Goal: Information Seeking & Learning: Learn about a topic

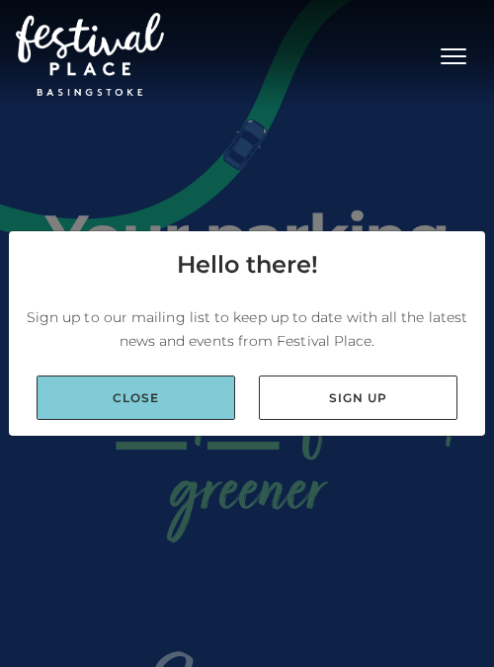
click at [207, 408] on link "Close" at bounding box center [136, 397] width 199 height 44
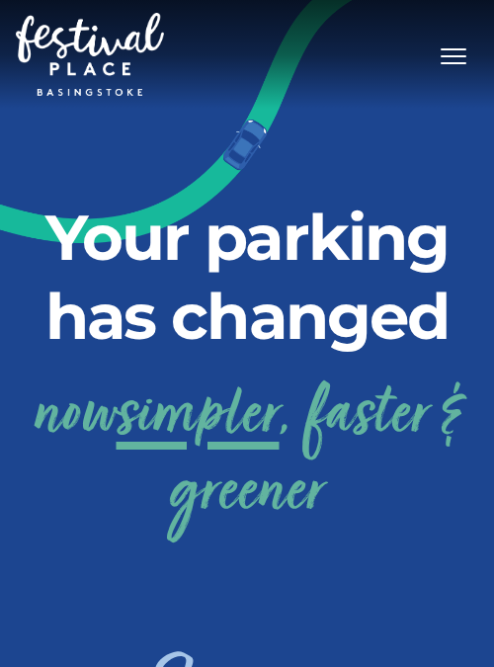
click at [465, 60] on button "Toggle navigation" at bounding box center [453, 54] width 49 height 29
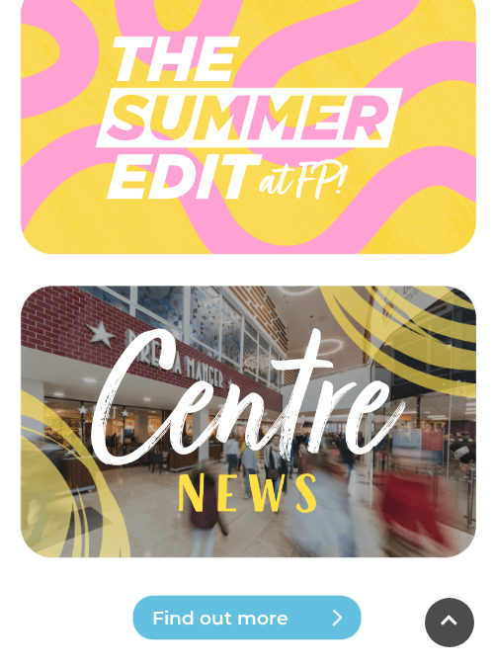
scroll to position [5850, 0]
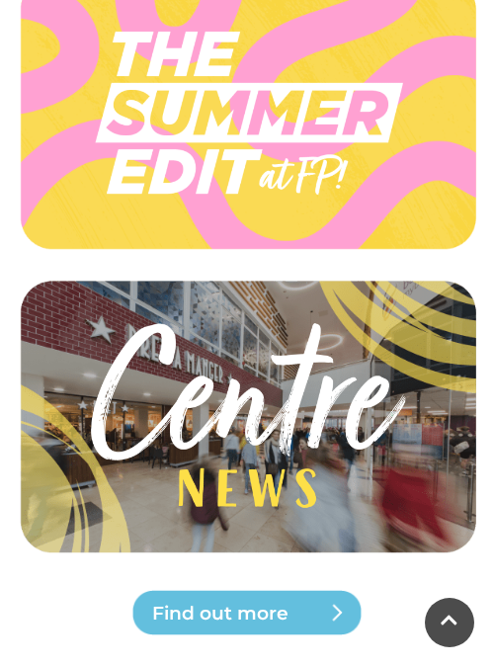
click at [235, 600] on span "Find out more" at bounding box center [270, 614] width 237 height 28
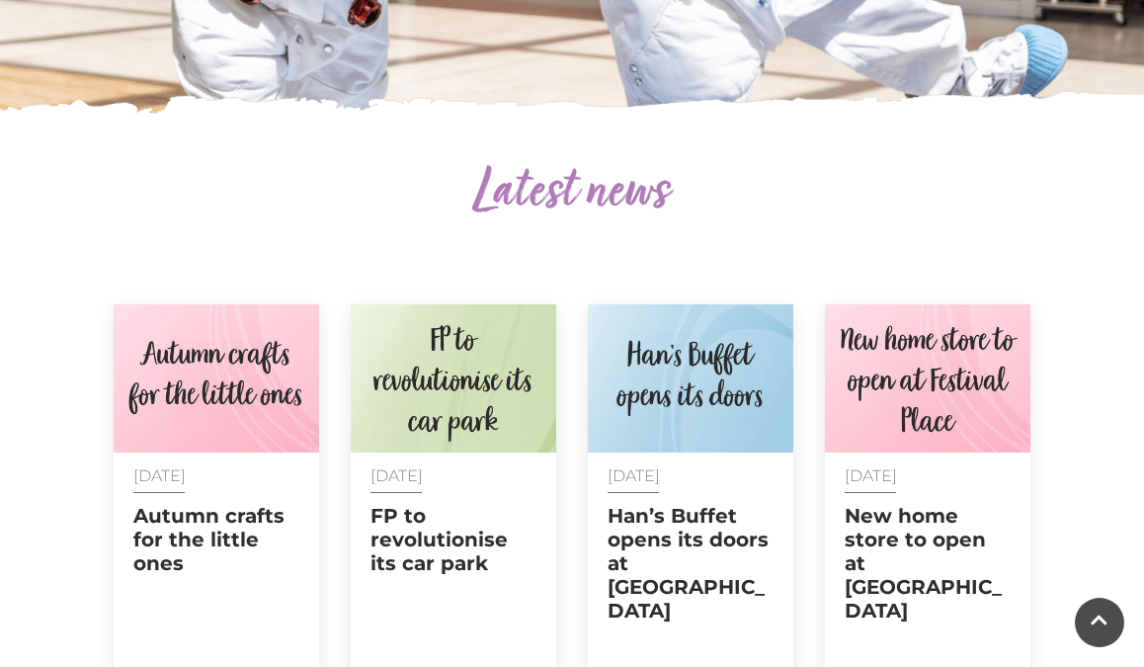
scroll to position [623, 0]
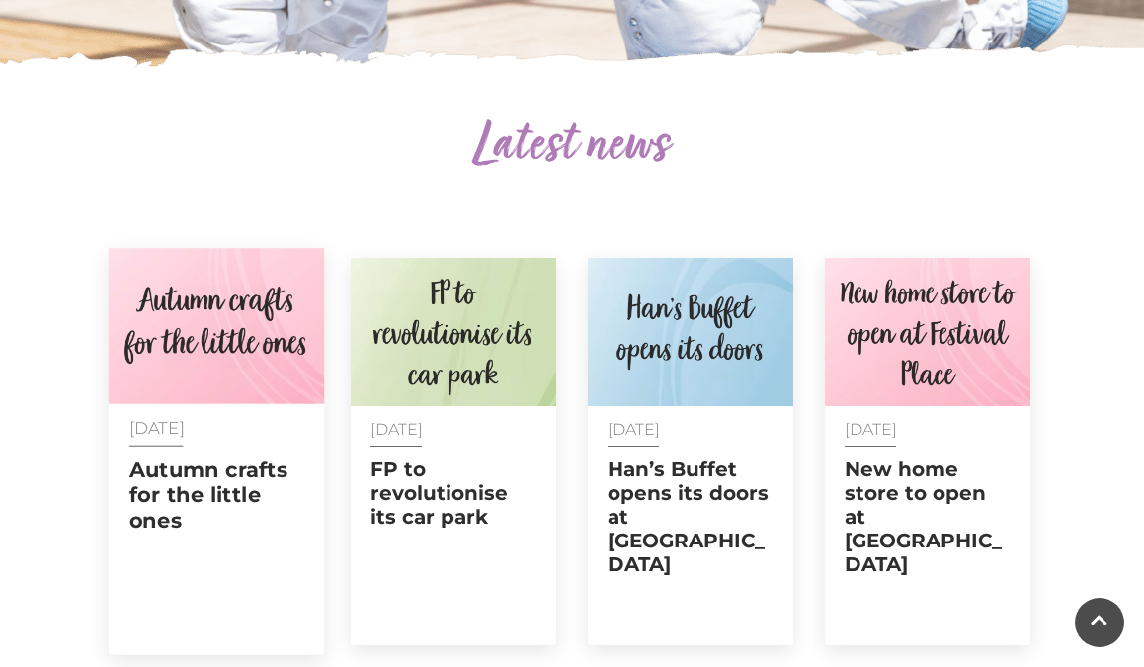
click at [251, 375] on img at bounding box center [216, 326] width 215 height 156
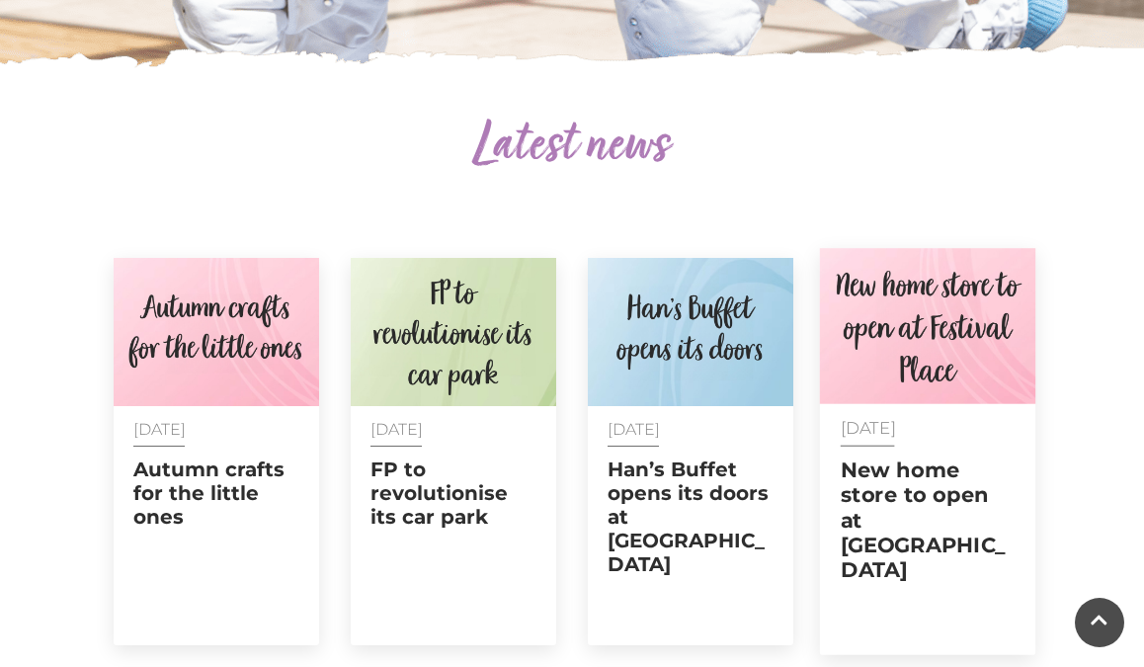
click at [493, 317] on img at bounding box center [927, 326] width 215 height 156
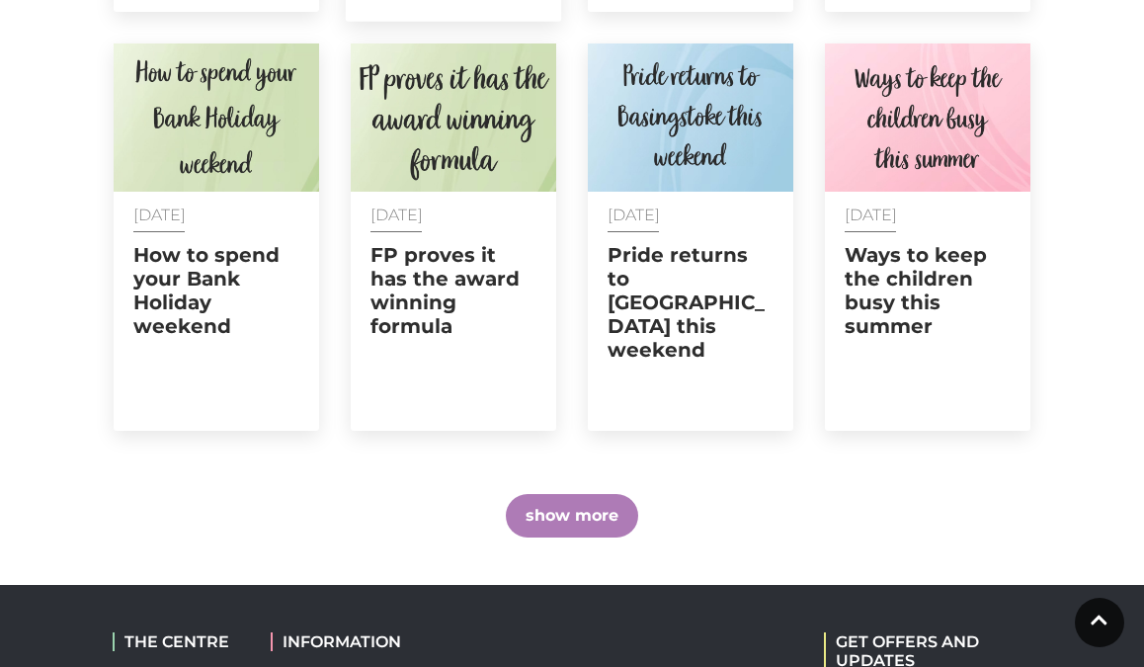
scroll to position [1573, 0]
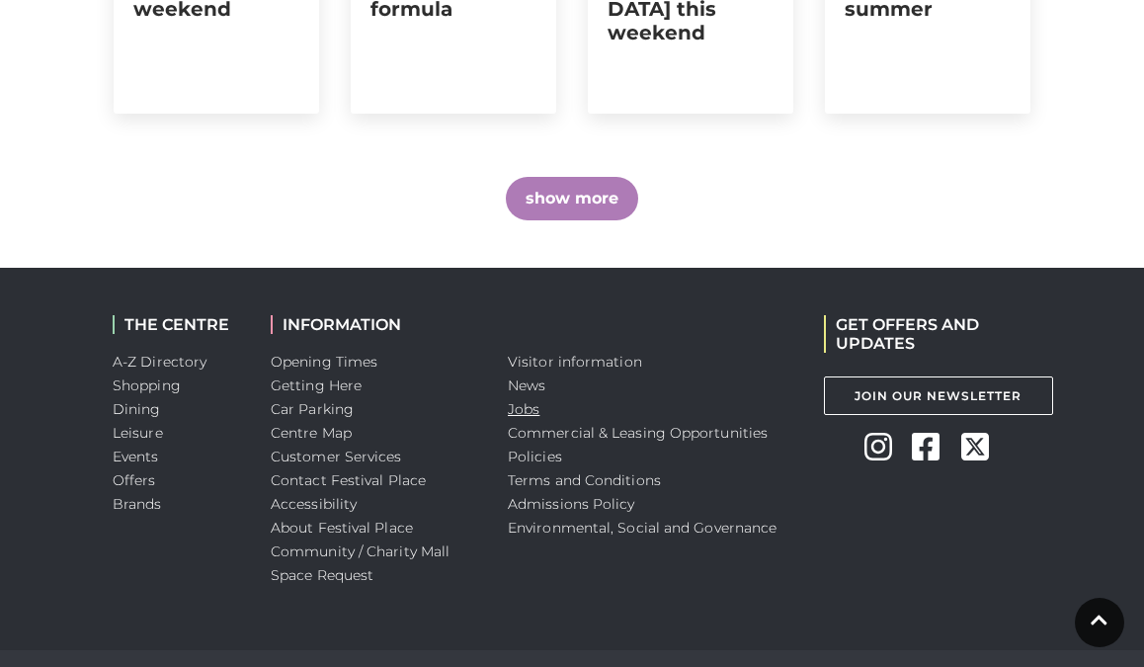
click at [493, 400] on link "Jobs" at bounding box center [524, 409] width 32 height 18
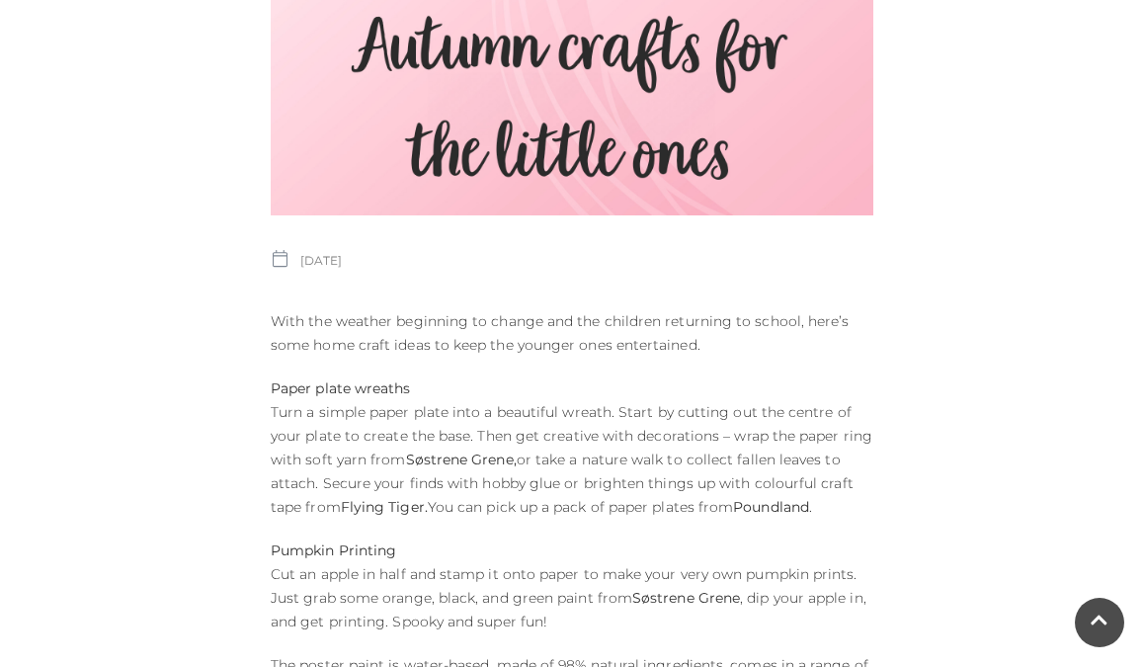
scroll to position [618, 0]
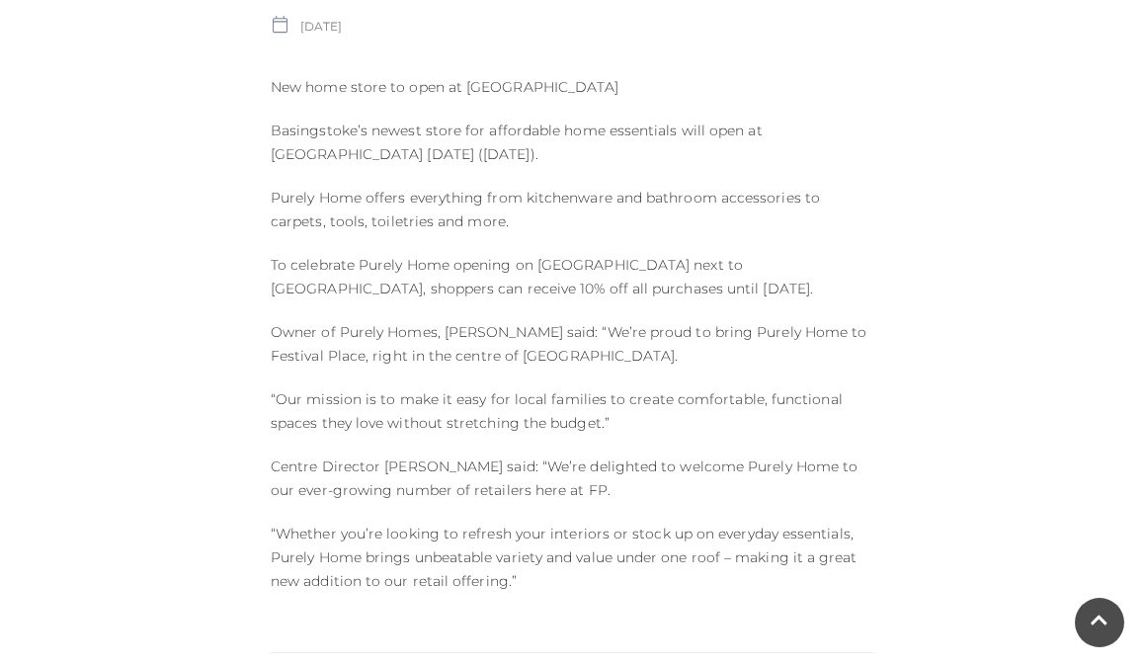
scroll to position [859, 0]
